Goal: Information Seeking & Learning: Learn about a topic

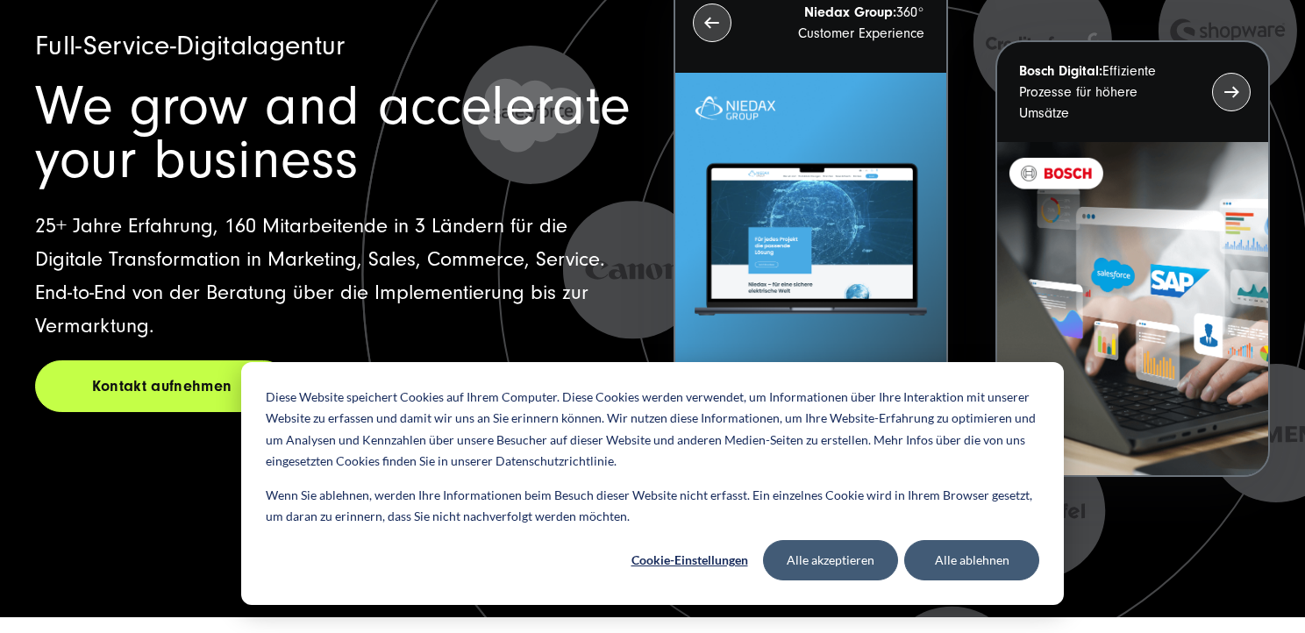
scroll to position [206, 0]
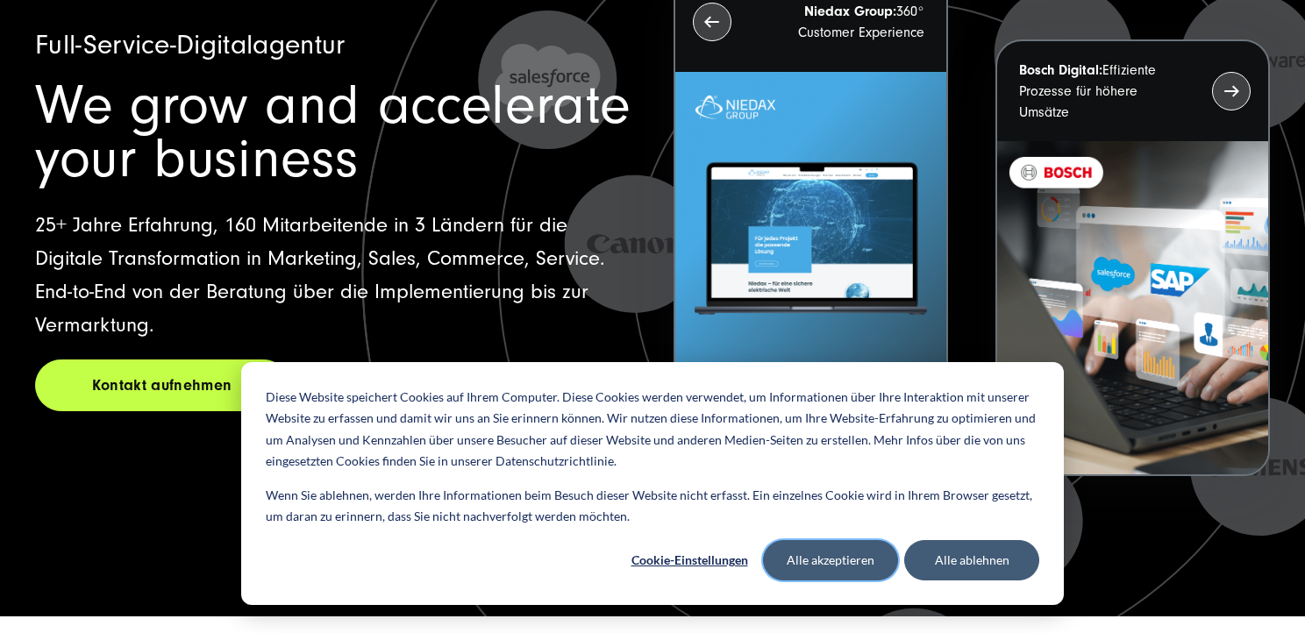
click at [850, 555] on button "Alle akzeptieren" at bounding box center [830, 560] width 135 height 40
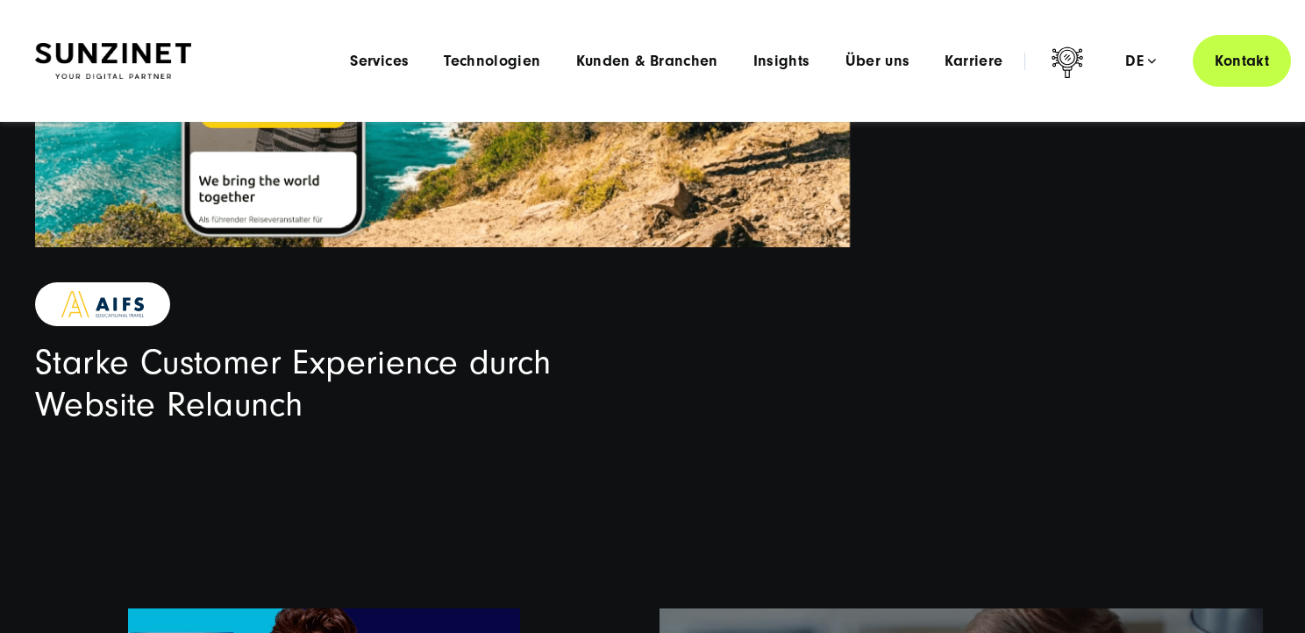
scroll to position [0, 0]
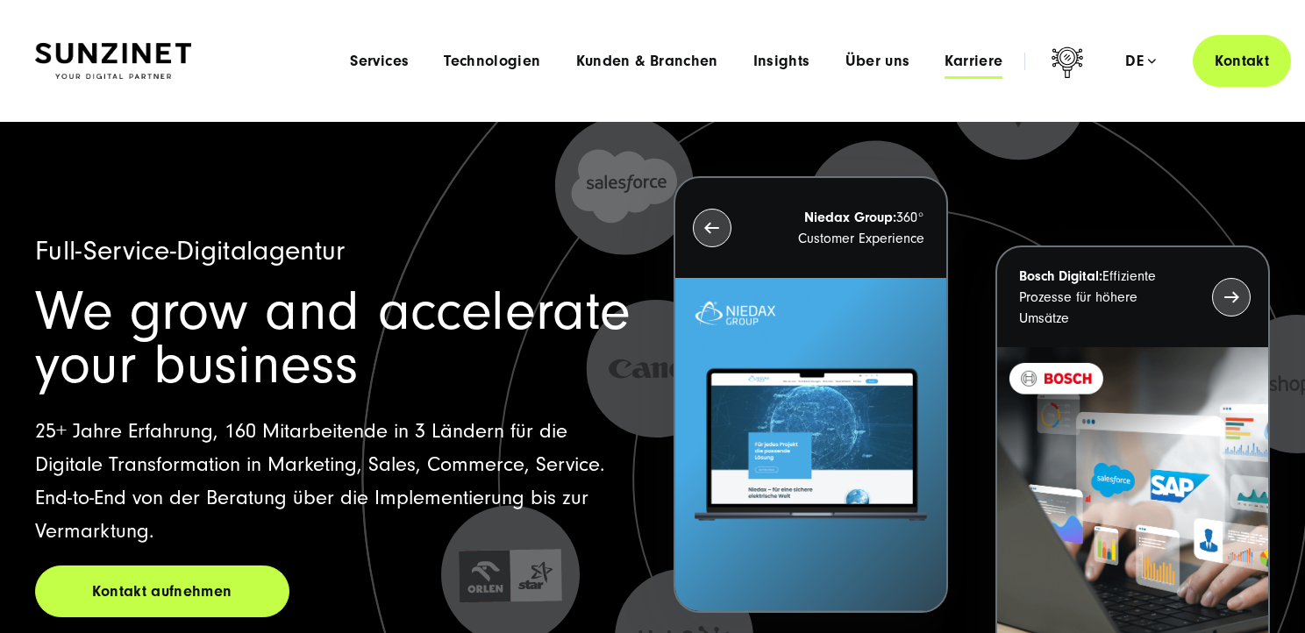
click at [975, 58] on span "Karriere" at bounding box center [974, 62] width 58 height 18
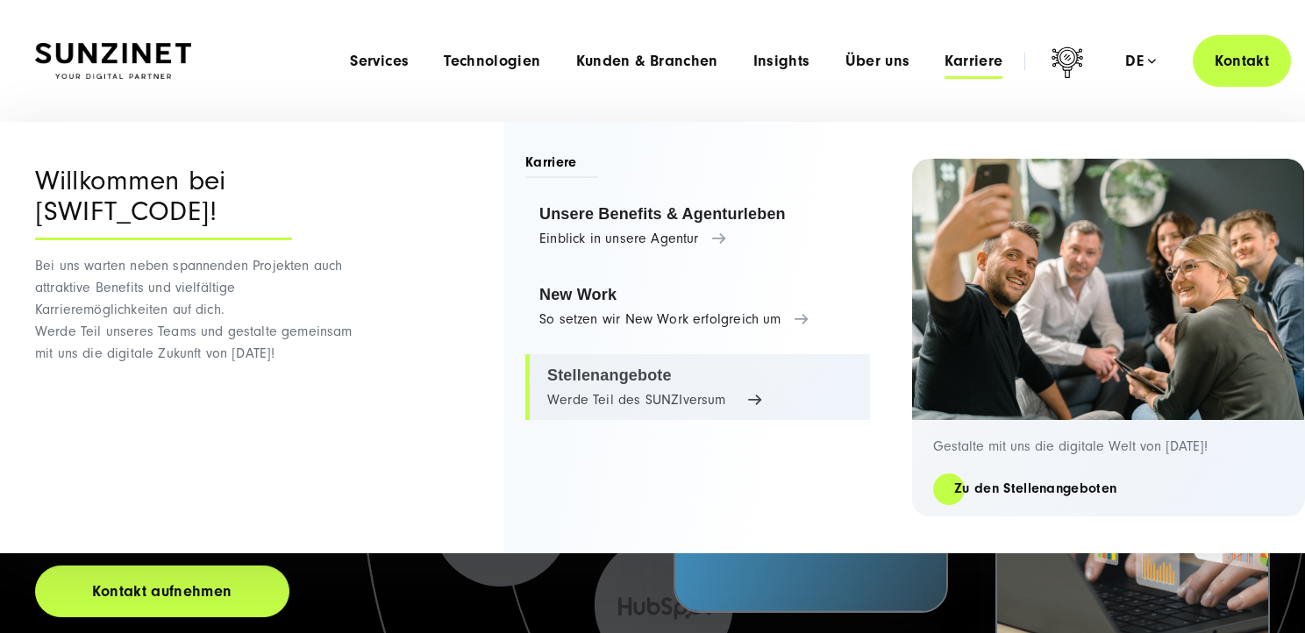
click at [602, 377] on link "Stellenangebote Werde Teil des SUNZIversum" at bounding box center [697, 387] width 345 height 67
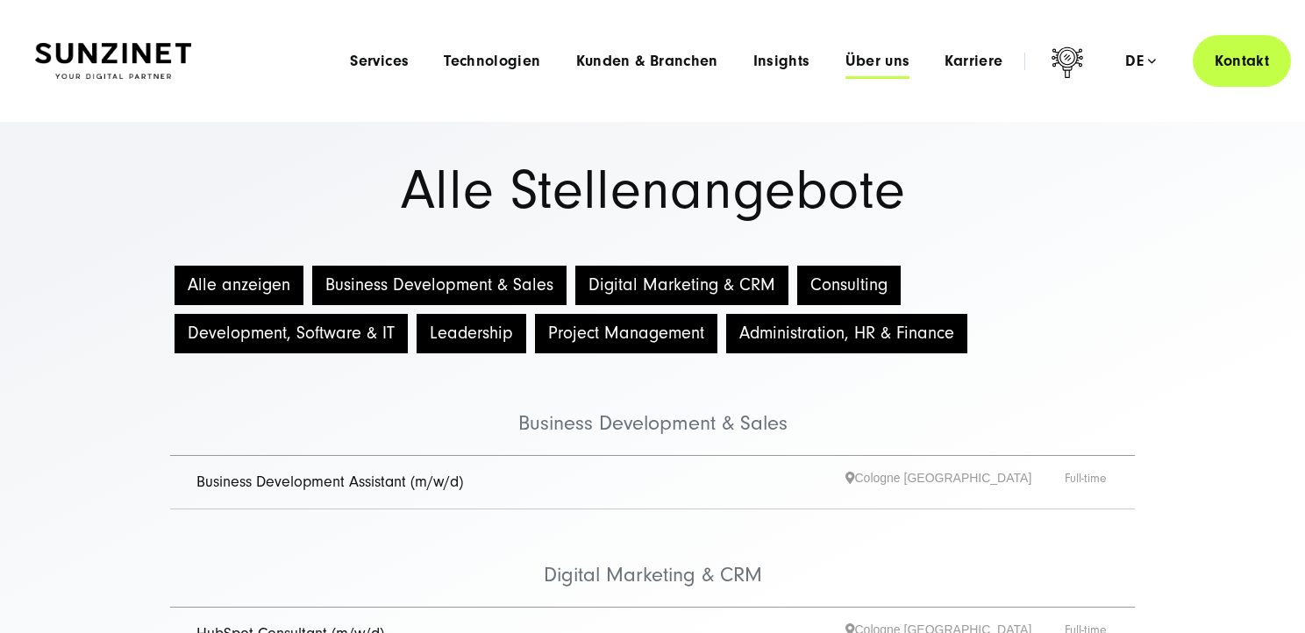
click at [872, 60] on span "Über uns" at bounding box center [878, 62] width 65 height 18
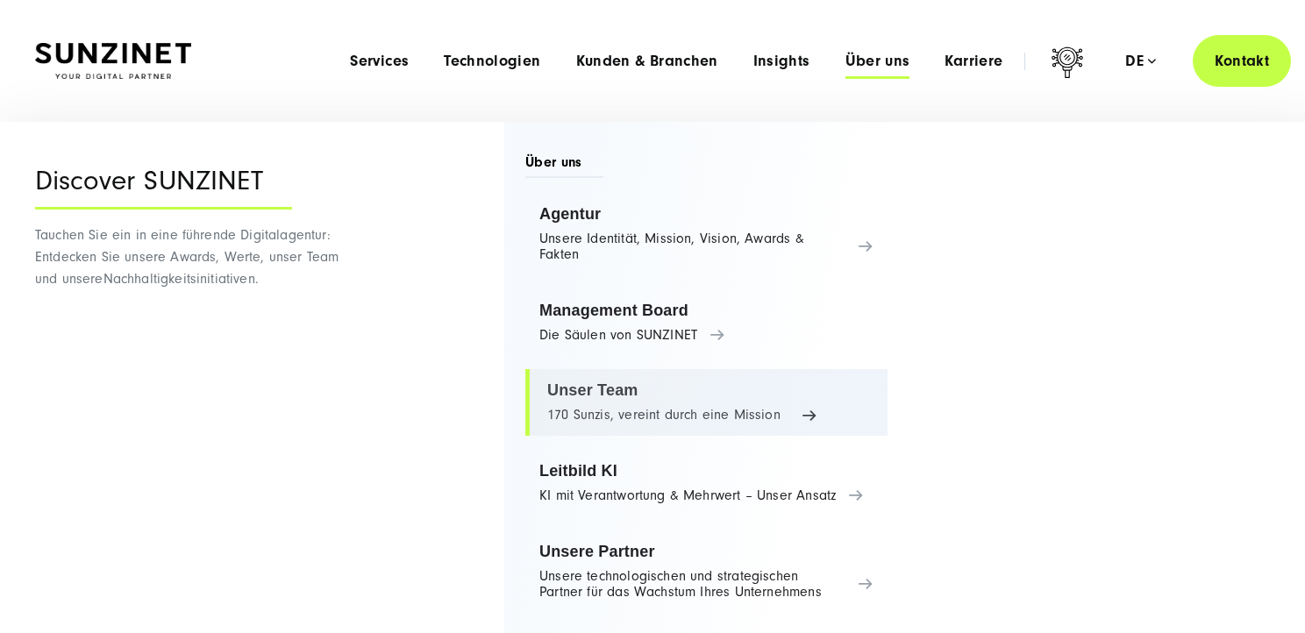
click at [579, 391] on link "Unser Team 170 Sunzis, vereint durch eine Mission" at bounding box center [706, 402] width 362 height 67
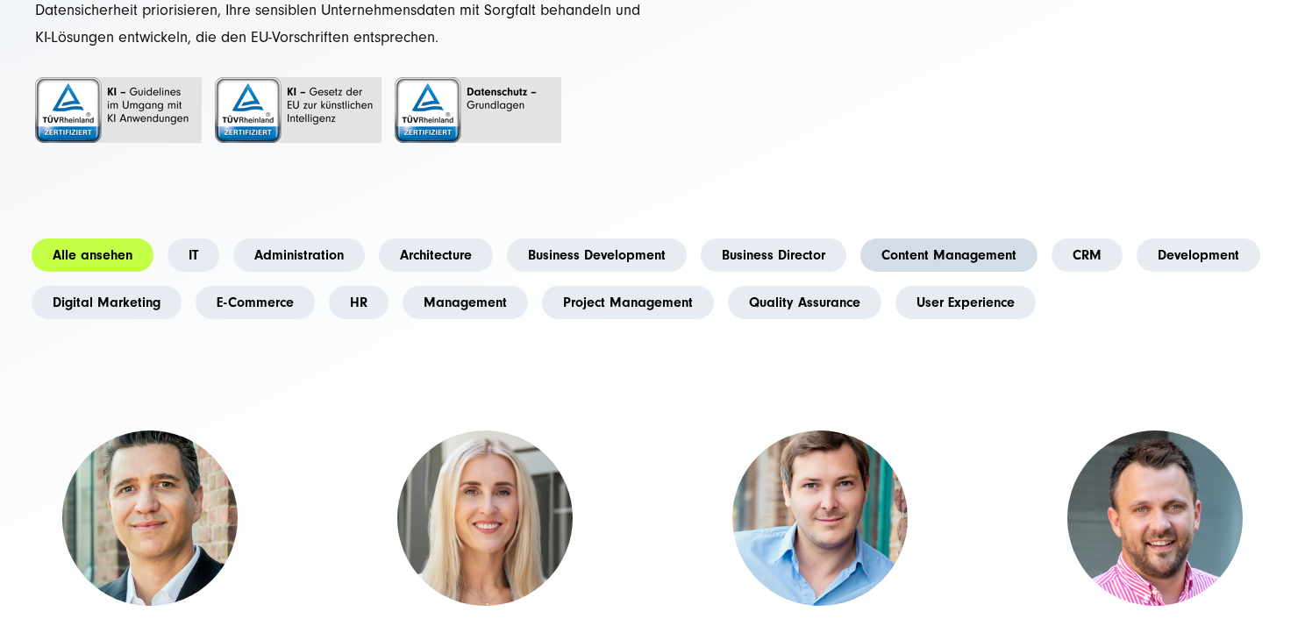
scroll to position [473, 0]
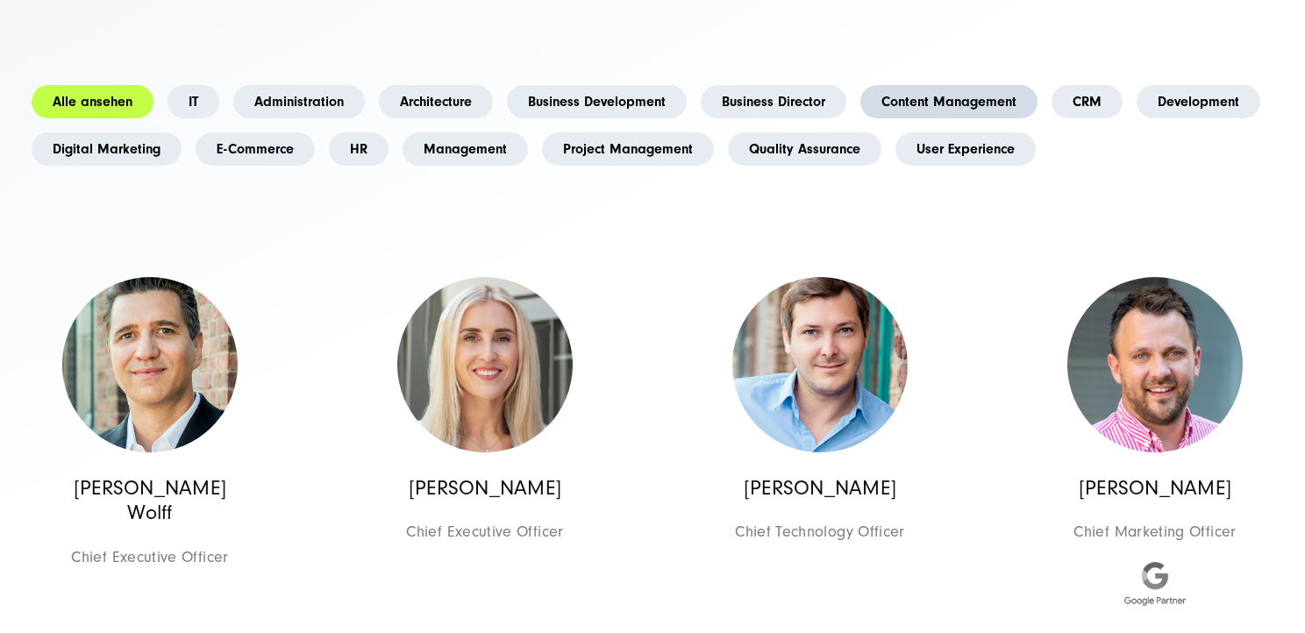
click at [957, 103] on link "Content Management" at bounding box center [949, 101] width 177 height 33
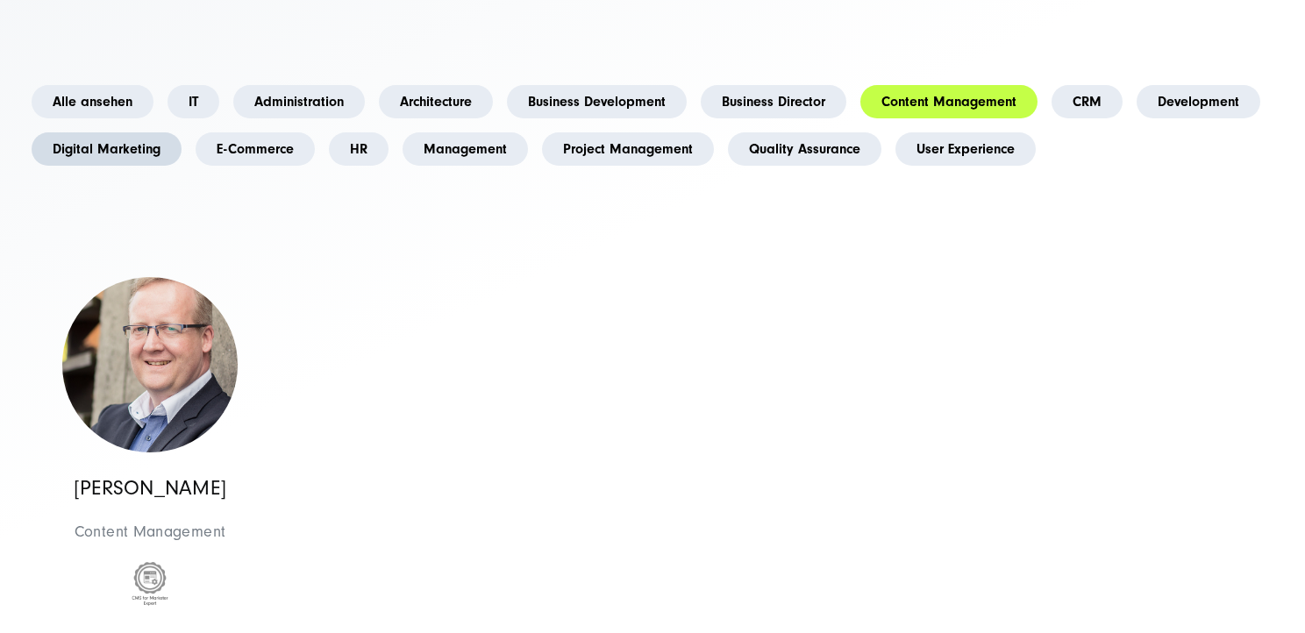
click at [118, 154] on link "Digital Marketing" at bounding box center [107, 148] width 150 height 33
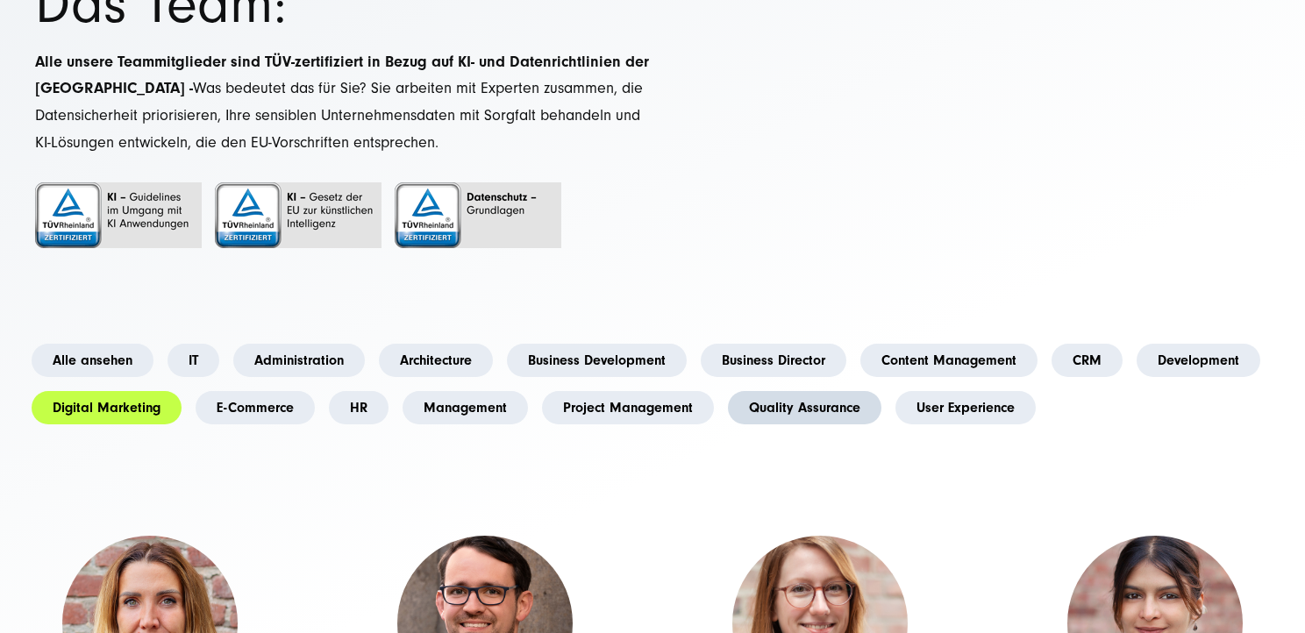
scroll to position [269, 0]
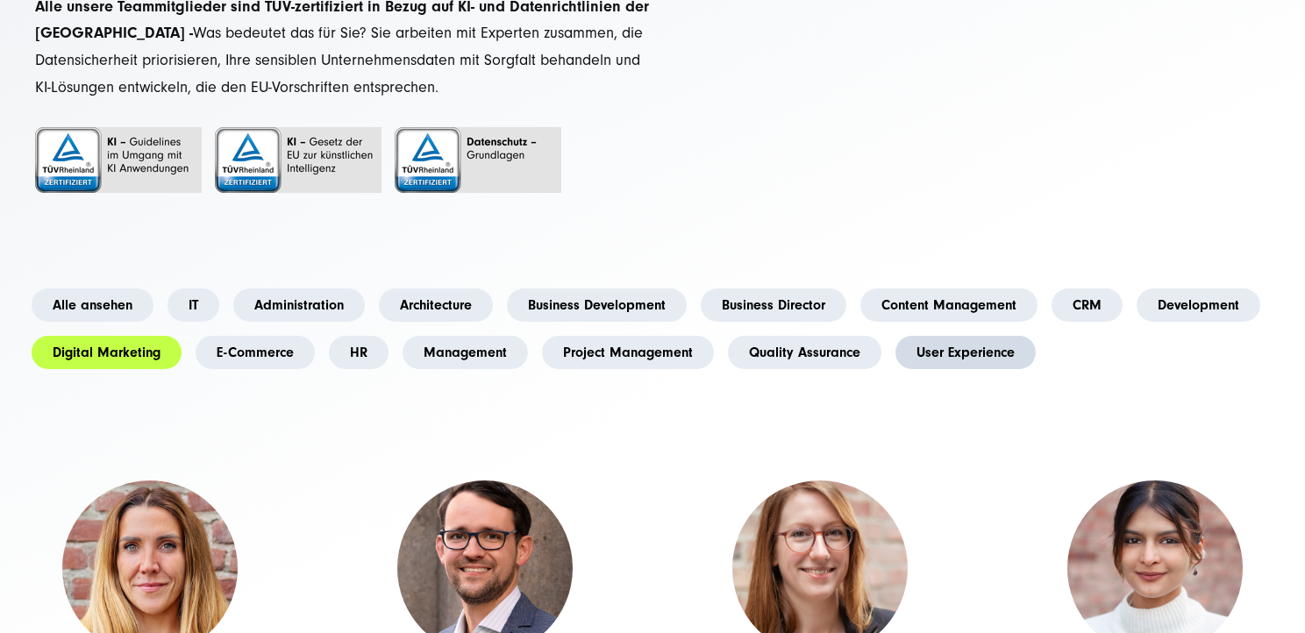
click at [934, 352] on link "User Experience" at bounding box center [966, 352] width 140 height 33
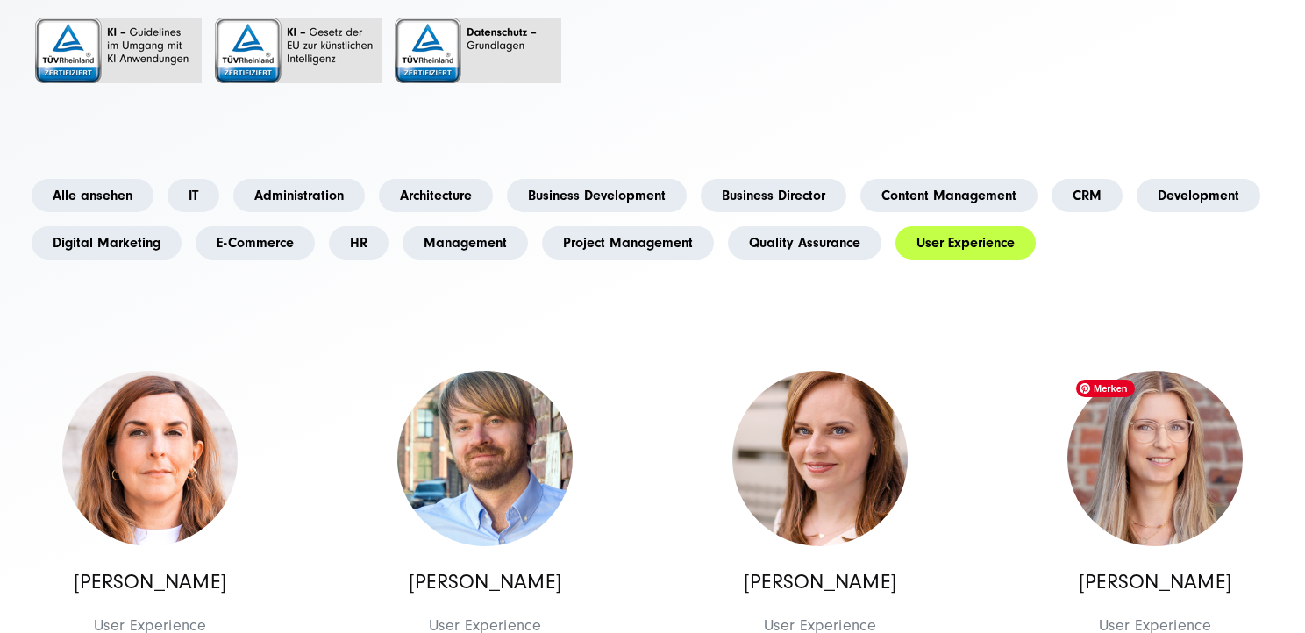
scroll to position [386, 0]
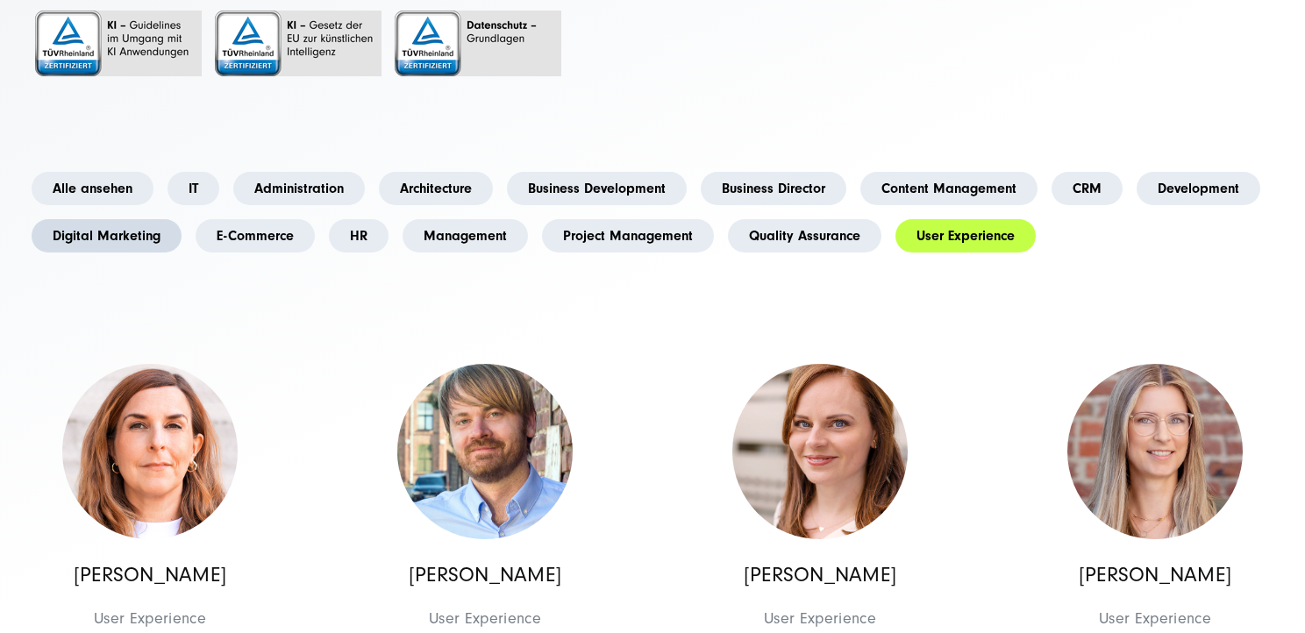
click at [127, 240] on link "Digital Marketing" at bounding box center [107, 235] width 150 height 33
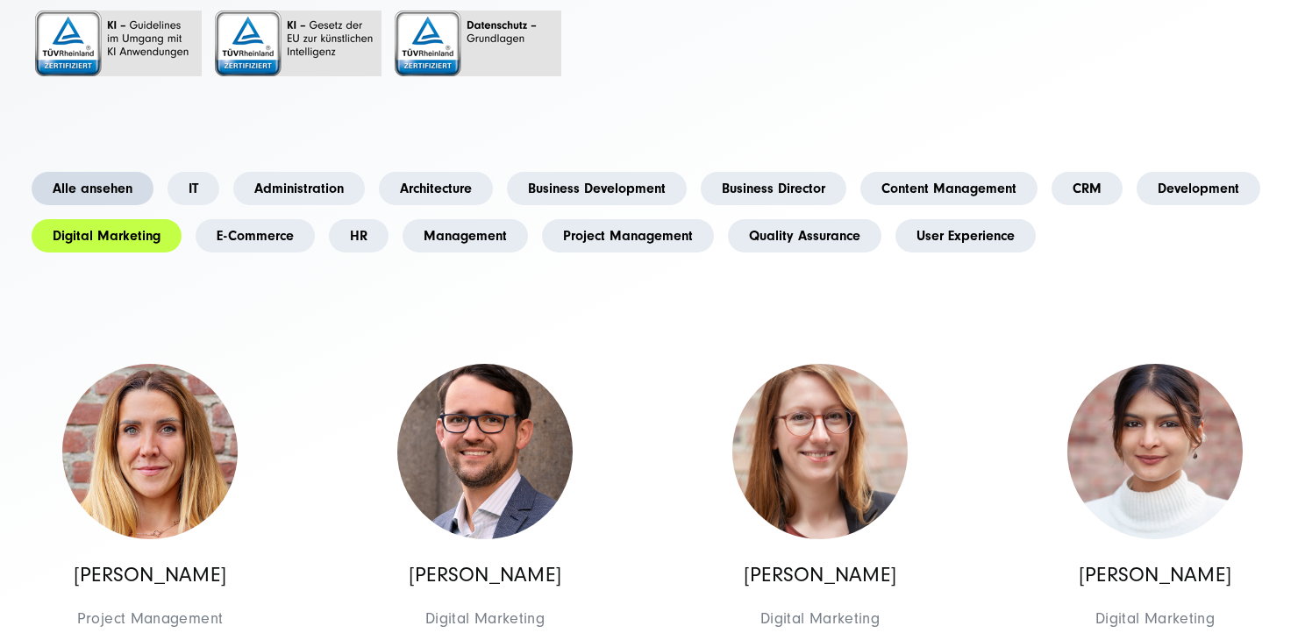
click at [118, 191] on link "Alle ansehen" at bounding box center [93, 188] width 122 height 33
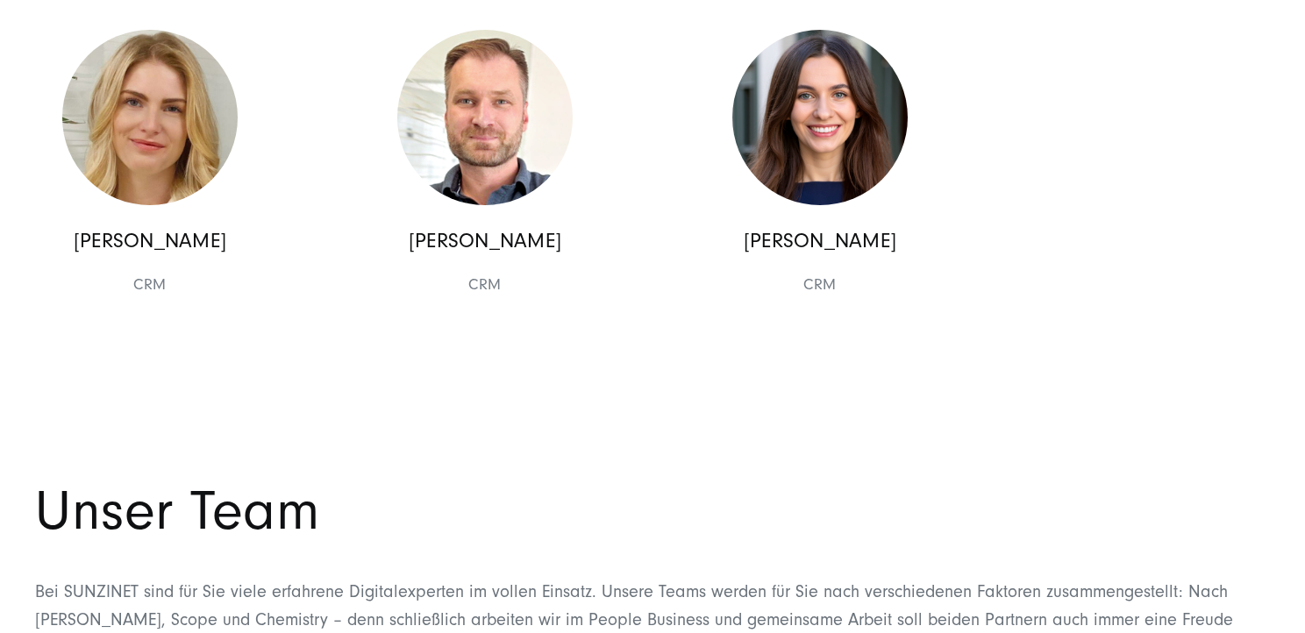
scroll to position [16627, 0]
